Goal: Information Seeking & Learning: Learn about a topic

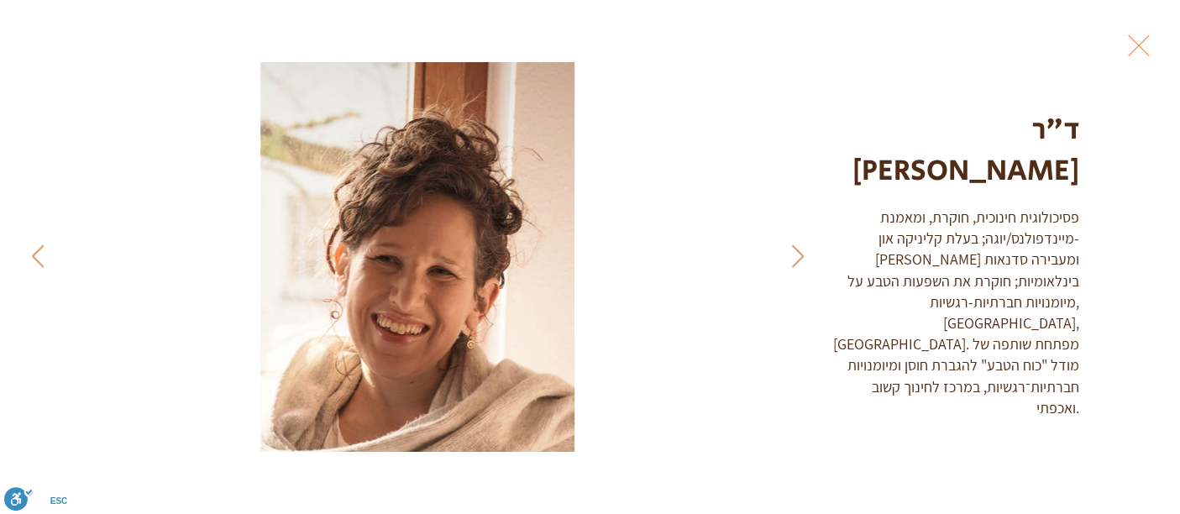
click at [1131, 44] on button "Exit expand mode" at bounding box center [1139, 43] width 32 height 37
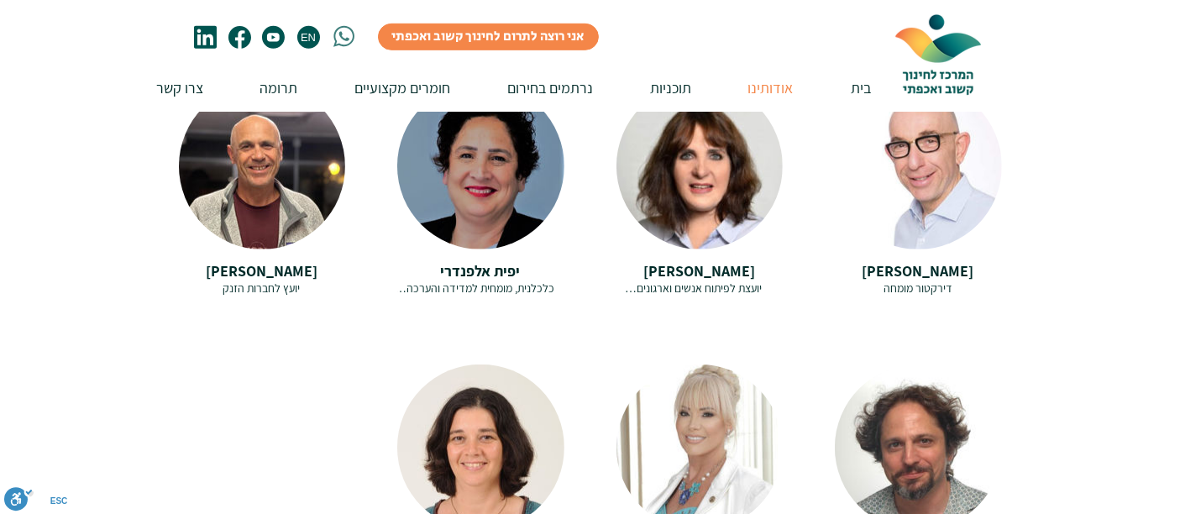
scroll to position [1089, 0]
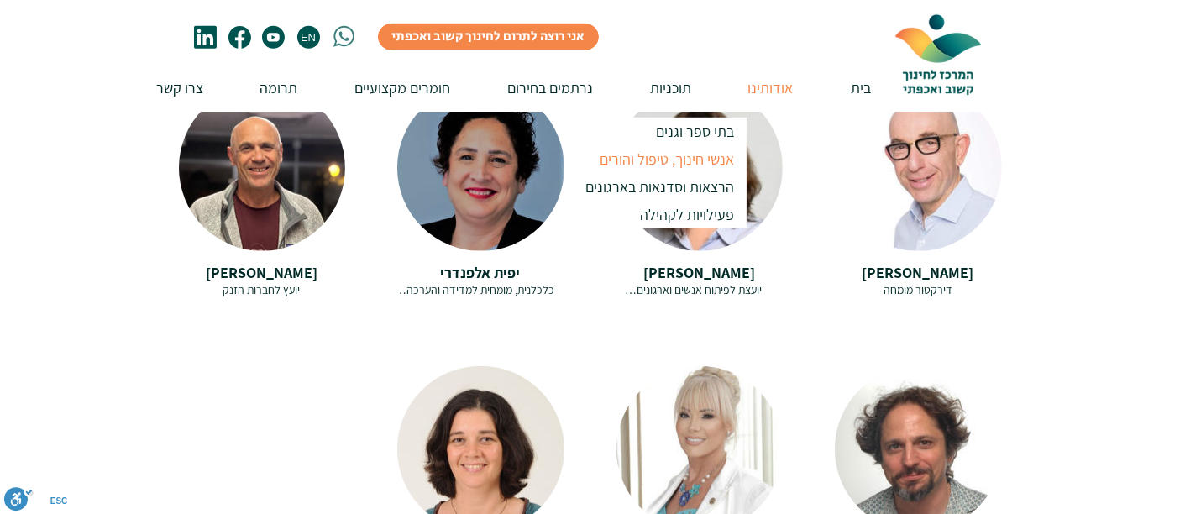
click at [689, 162] on p "אנשי חינוך, טיפול והורים" at bounding box center [668, 159] width 150 height 28
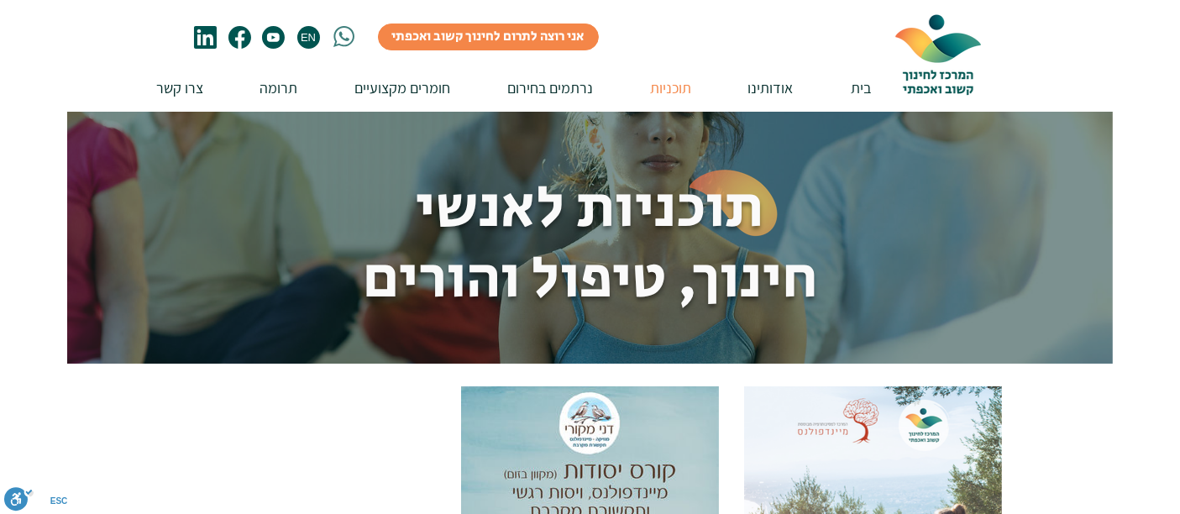
scroll to position [449, 0]
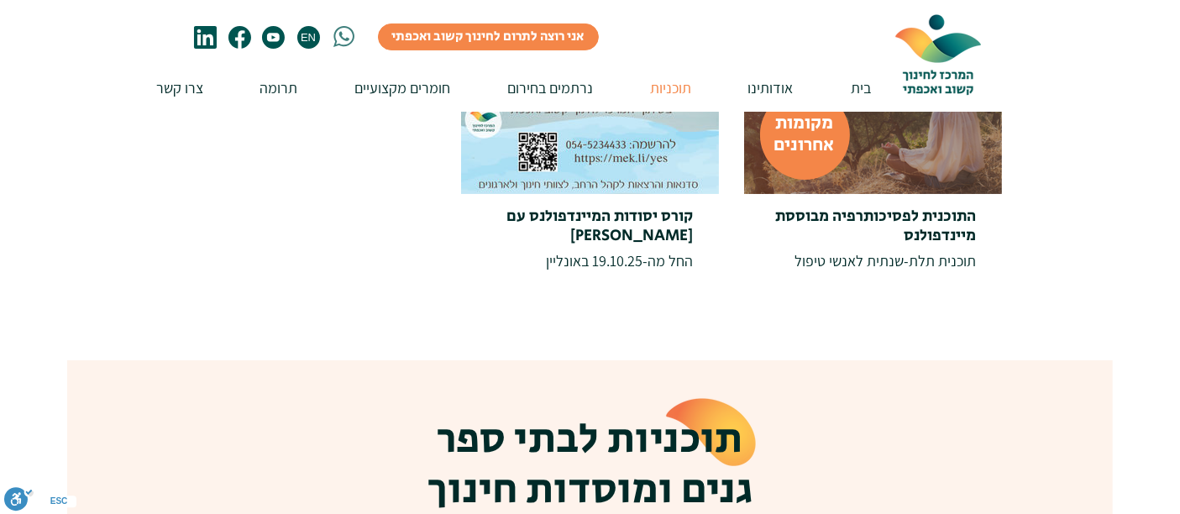
click at [887, 182] on div at bounding box center [873, 65] width 258 height 257
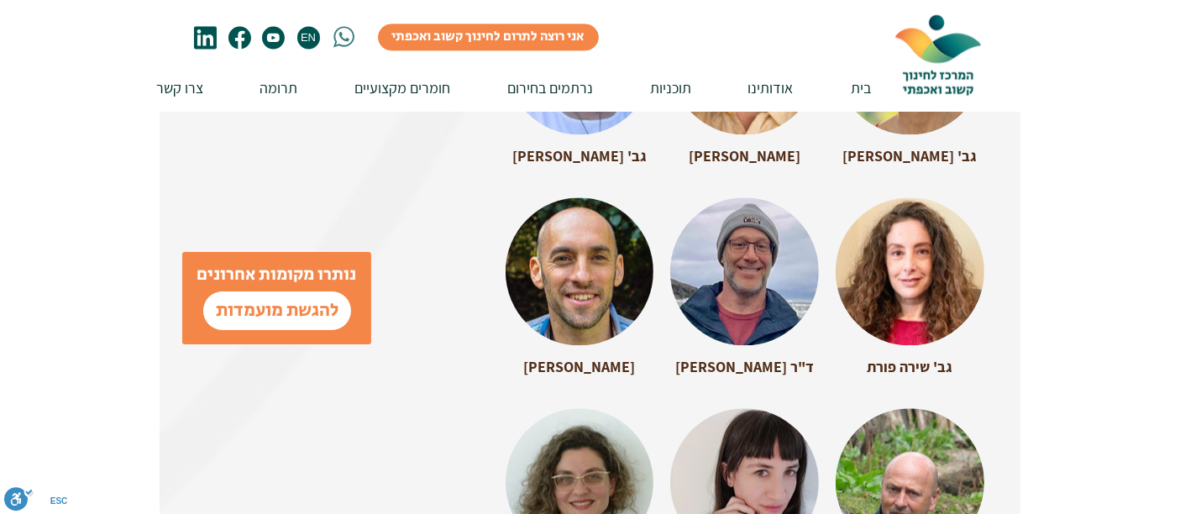
scroll to position [3866, 0]
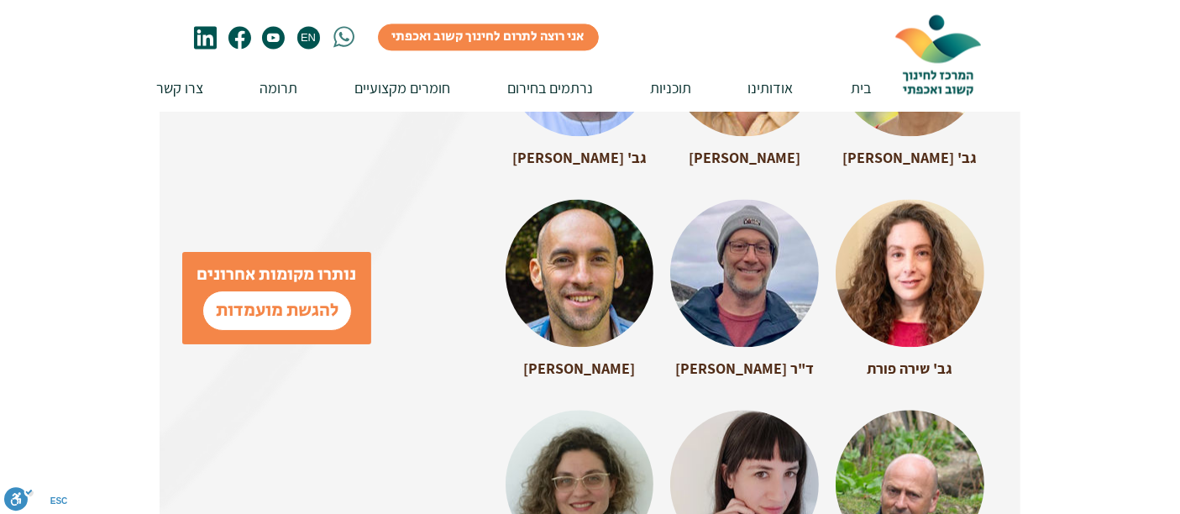
click at [590, 359] on span "[PERSON_NAME]" at bounding box center [580, 368] width 112 height 19
